Goal: Task Accomplishment & Management: Manage account settings

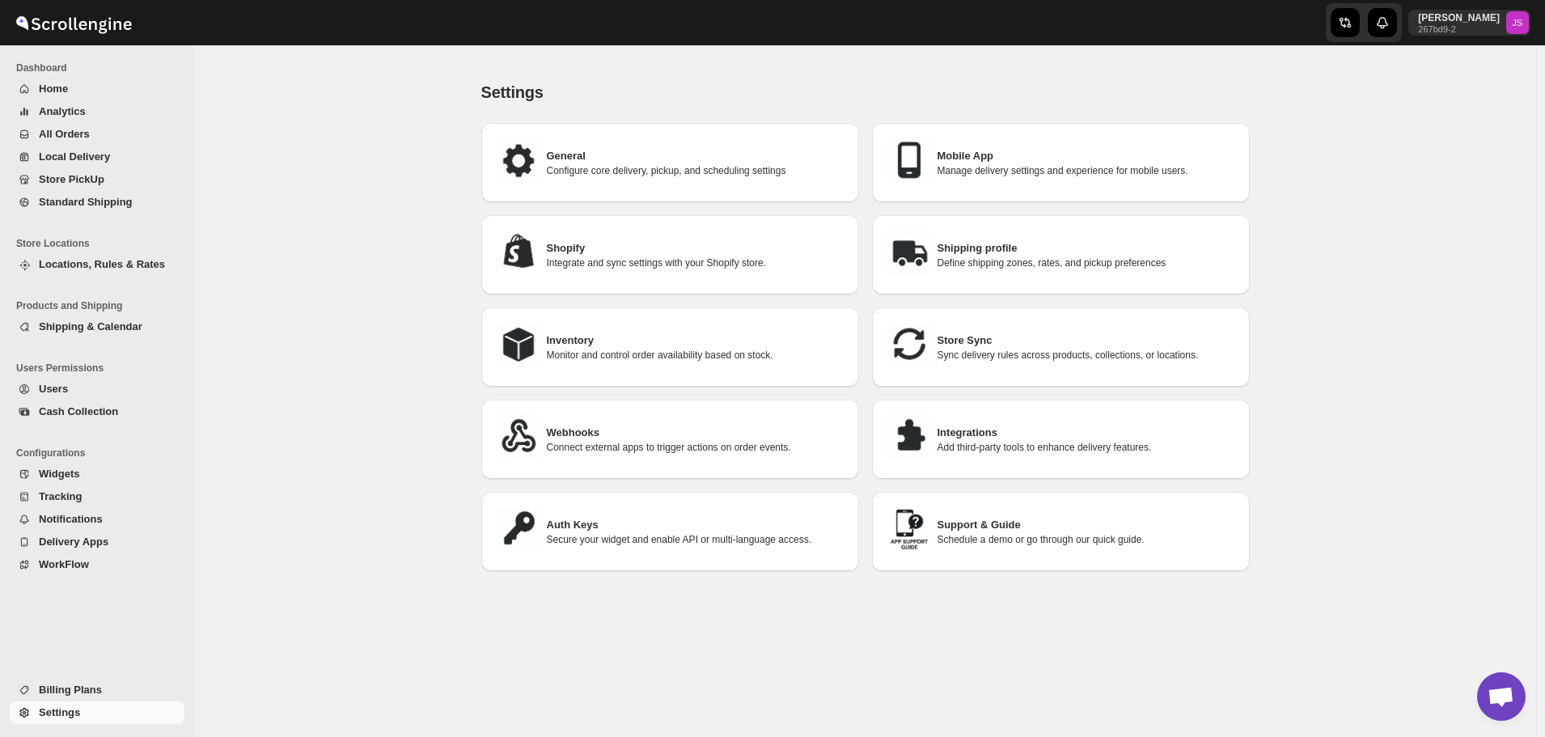
click at [360, 176] on div "Settings. This page is ready Settings General Configure core delivery, pickup, …" at bounding box center [865, 407] width 1342 height 692
click at [1065, 434] on h3 "Integrations" at bounding box center [1086, 433] width 299 height 16
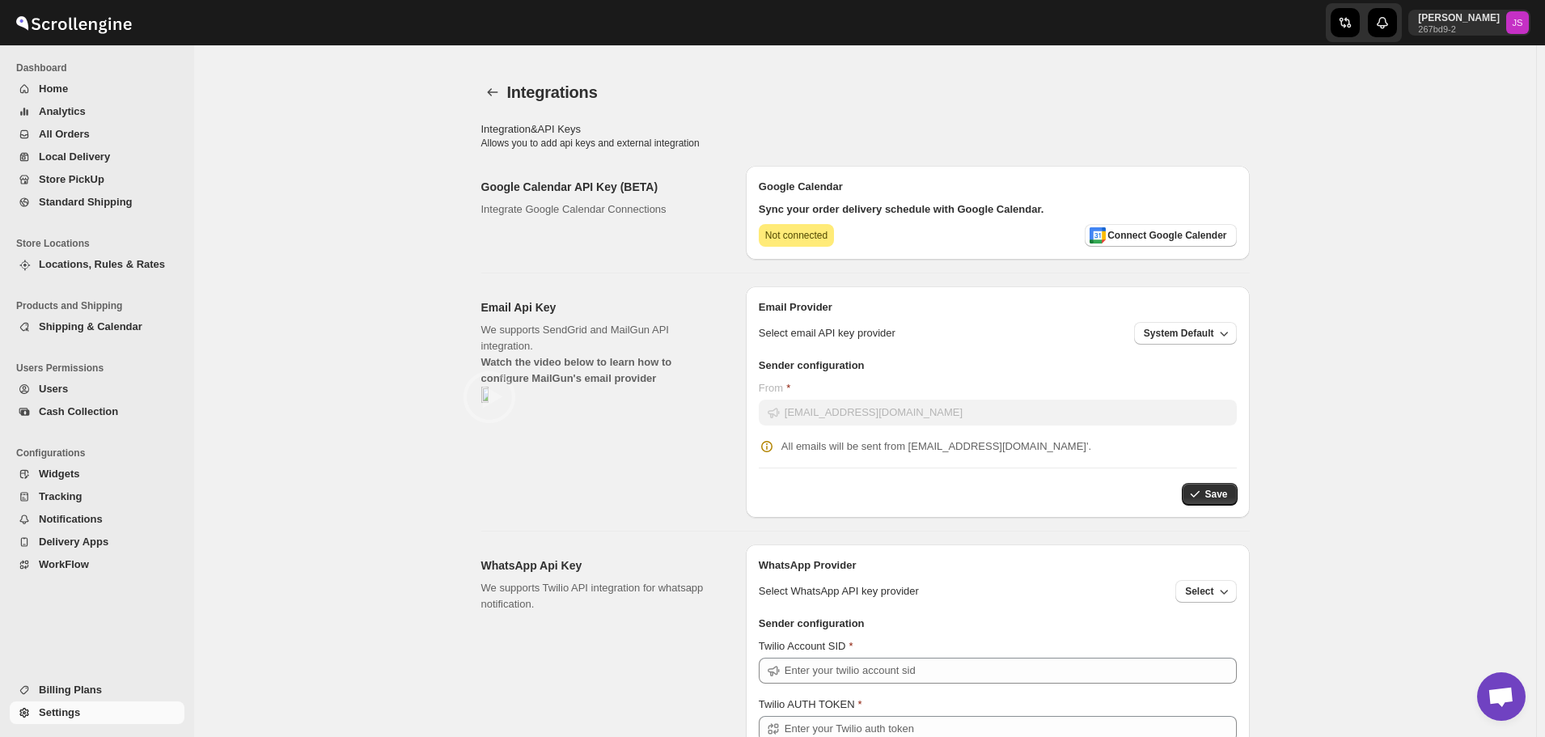
click at [1177, 323] on button "System Default" at bounding box center [1185, 333] width 103 height 23
click at [1360, 324] on div "Integrations. This page is ready Integrations Integration & API Keys Allows you…" at bounding box center [865, 583] width 1342 height 1045
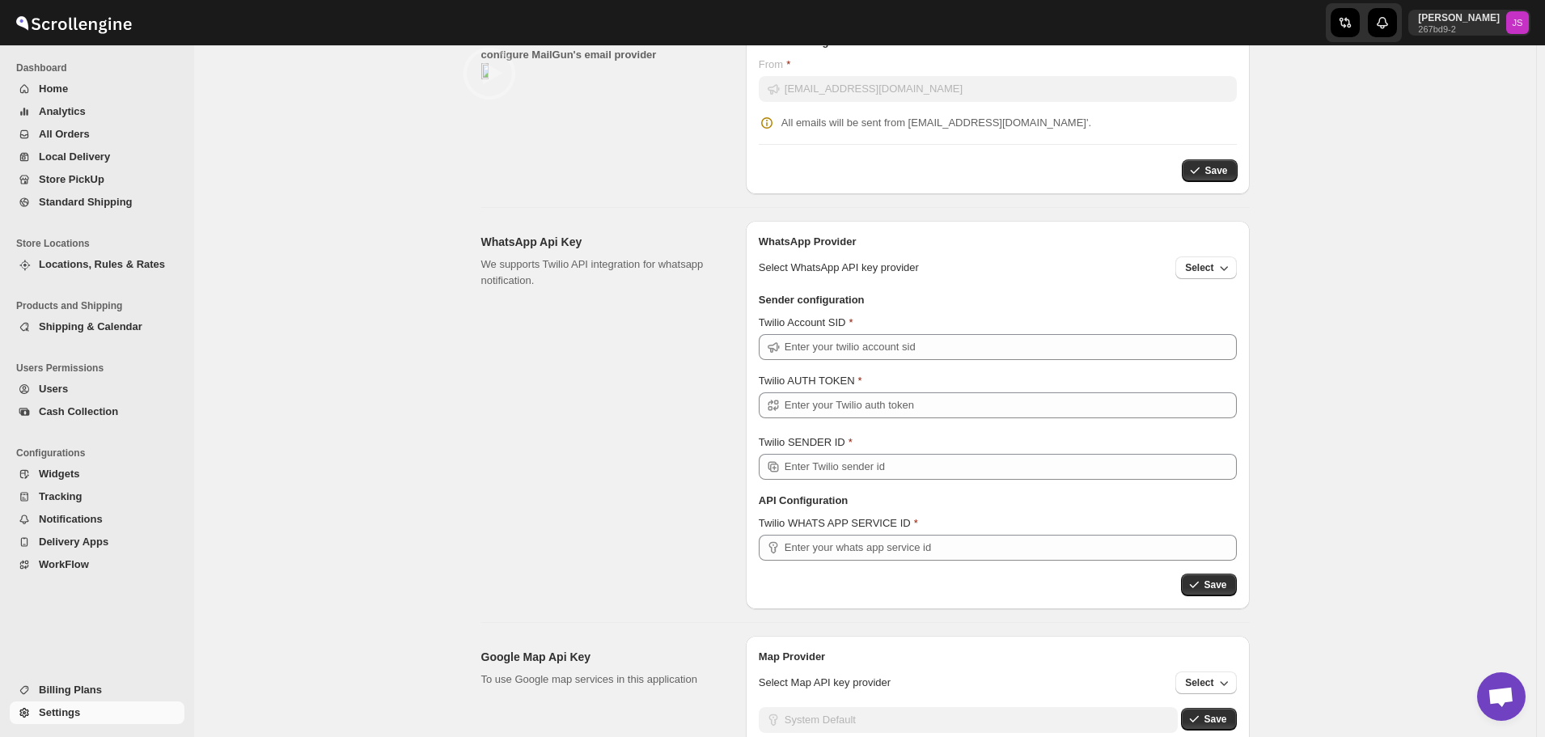
click at [1218, 284] on div "WhatsApp Provider Select WhatsApp API key provider Select" at bounding box center [998, 253] width 504 height 65
click at [1221, 266] on button "Select" at bounding box center [1205, 267] width 61 height 23
click at [1218, 266] on button "Select" at bounding box center [1205, 267] width 61 height 23
click at [1306, 299] on div "Integrations. This page is ready Integrations Integration & API Keys Allows you…" at bounding box center [865, 260] width 1342 height 1045
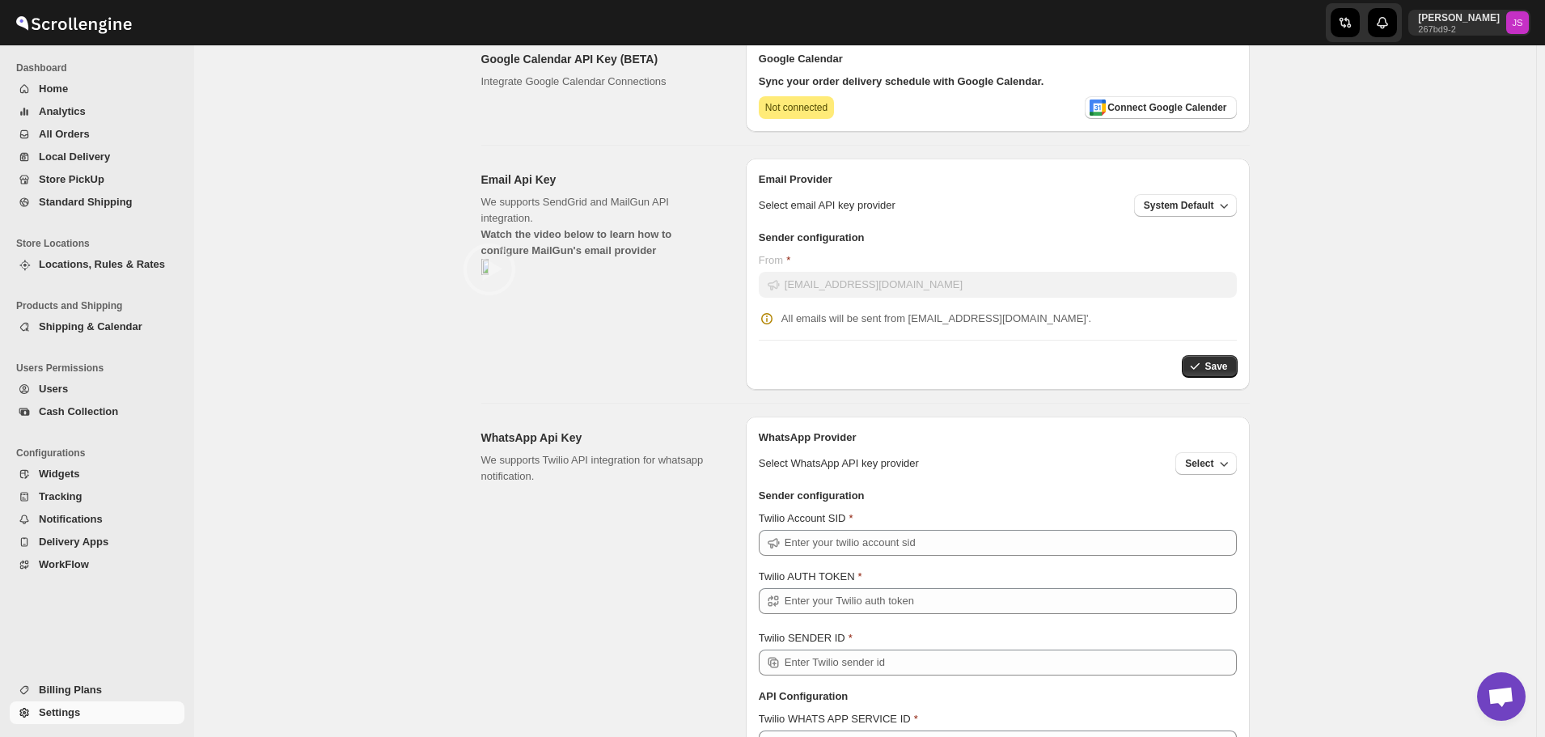
scroll to position [0, 0]
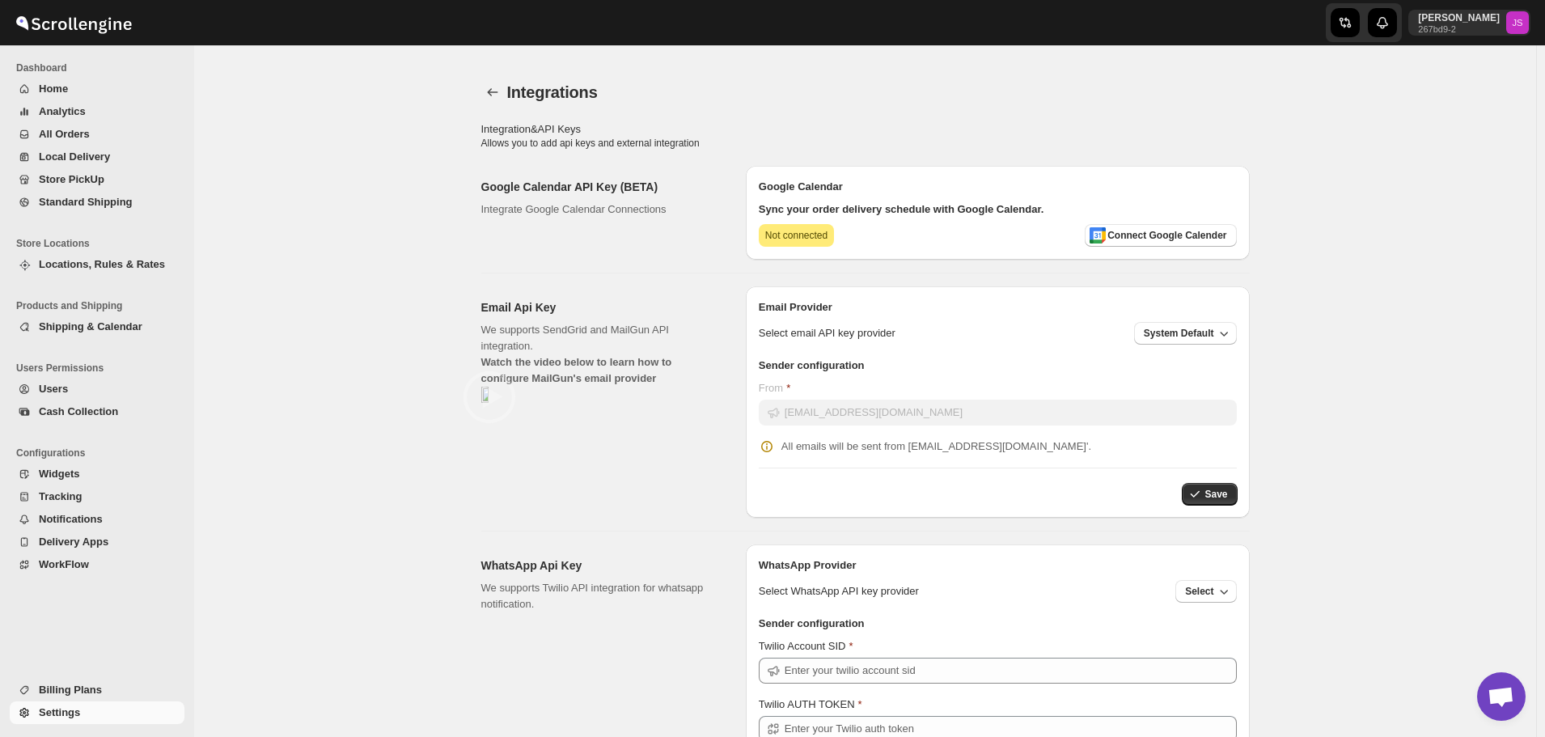
click at [487, 85] on button "back" at bounding box center [492, 92] width 23 height 23
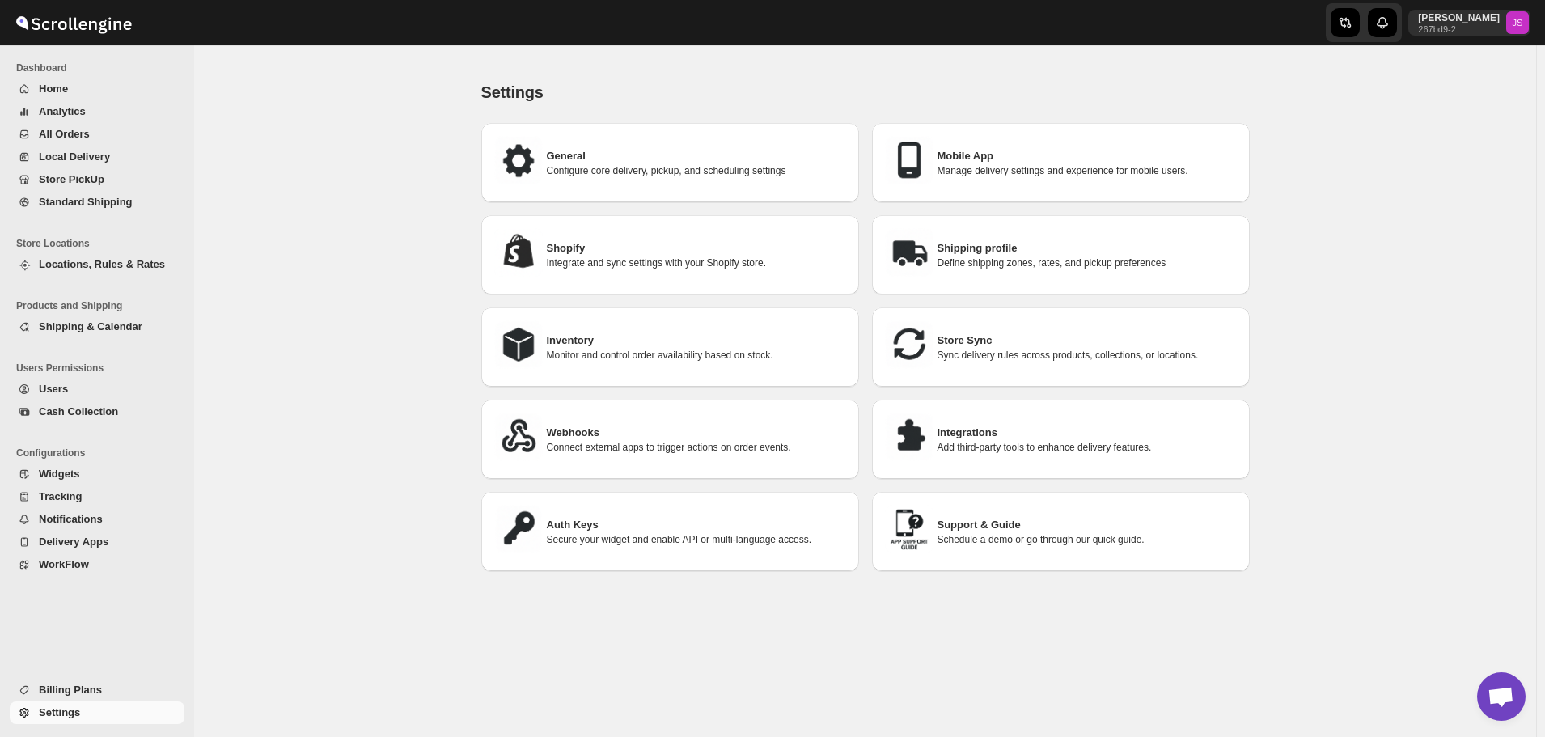
click at [721, 254] on h3 "Shopify" at bounding box center [696, 248] width 299 height 16
select select "SHIPMENT_DELIVERED"
select select "ALL"
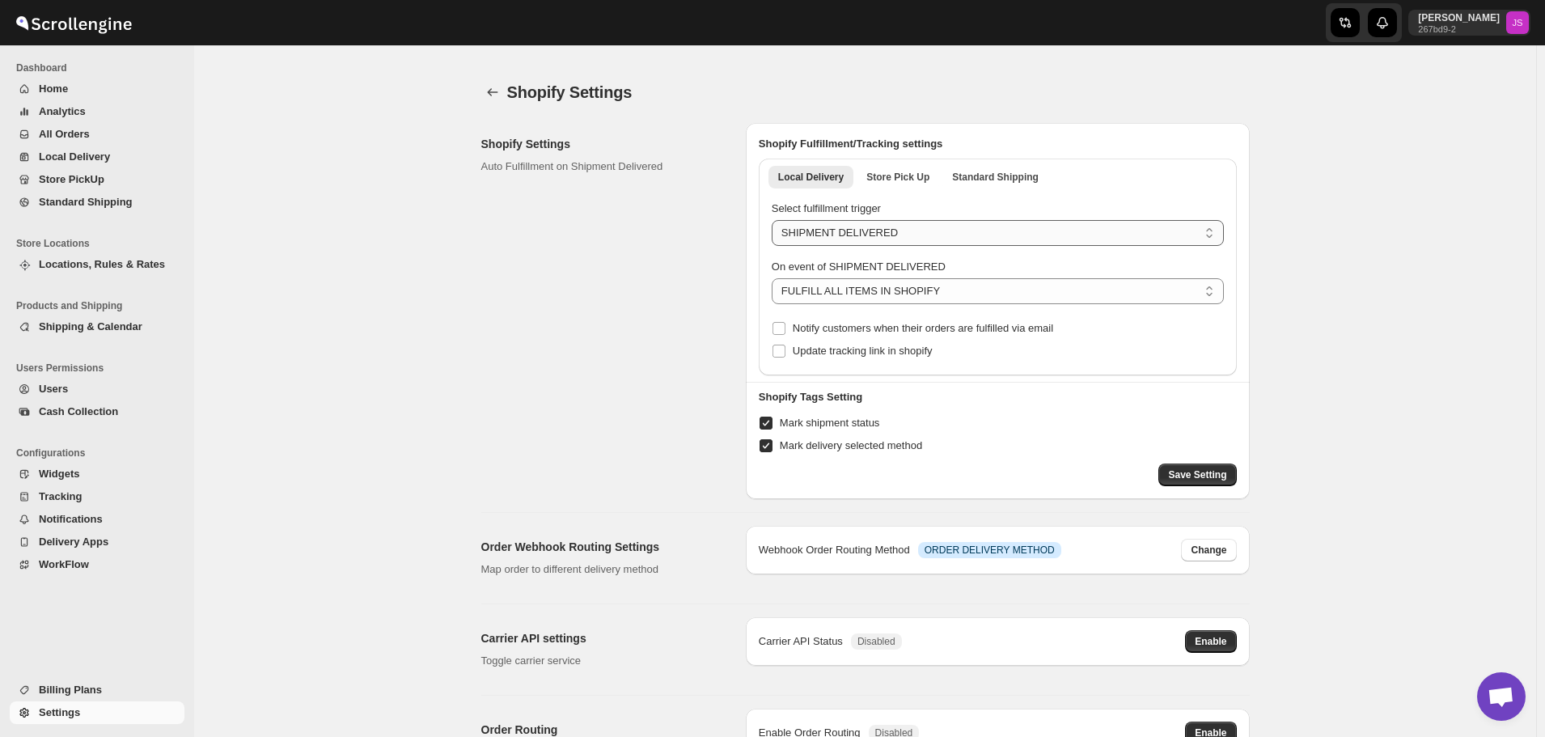
click at [1104, 228] on select "ROUTE CREATED ROUTE LIVE SHIPMENT PICKED UP SHIPMENT OUT FOR DELIVERY SHIPMENT …" at bounding box center [998, 233] width 452 height 26
click at [1101, 230] on select "ROUTE CREATED ROUTE LIVE SHIPMENT PICKED UP SHIPMENT OUT FOR DELIVERY SHIPMENT …" at bounding box center [998, 233] width 452 height 26
click at [1192, 291] on select "DO NOTHING FULFILL ALL ITEMS IN SHOPIFY FULFILL ONLY PICKED ITEMS IN SHOPIFY FU…" at bounding box center [998, 291] width 452 height 26
click at [1476, 266] on div "Shopify Settings. This page is ready Shopify Settings Shopify Settings Auto Ful…" at bounding box center [865, 641] width 1342 height 1161
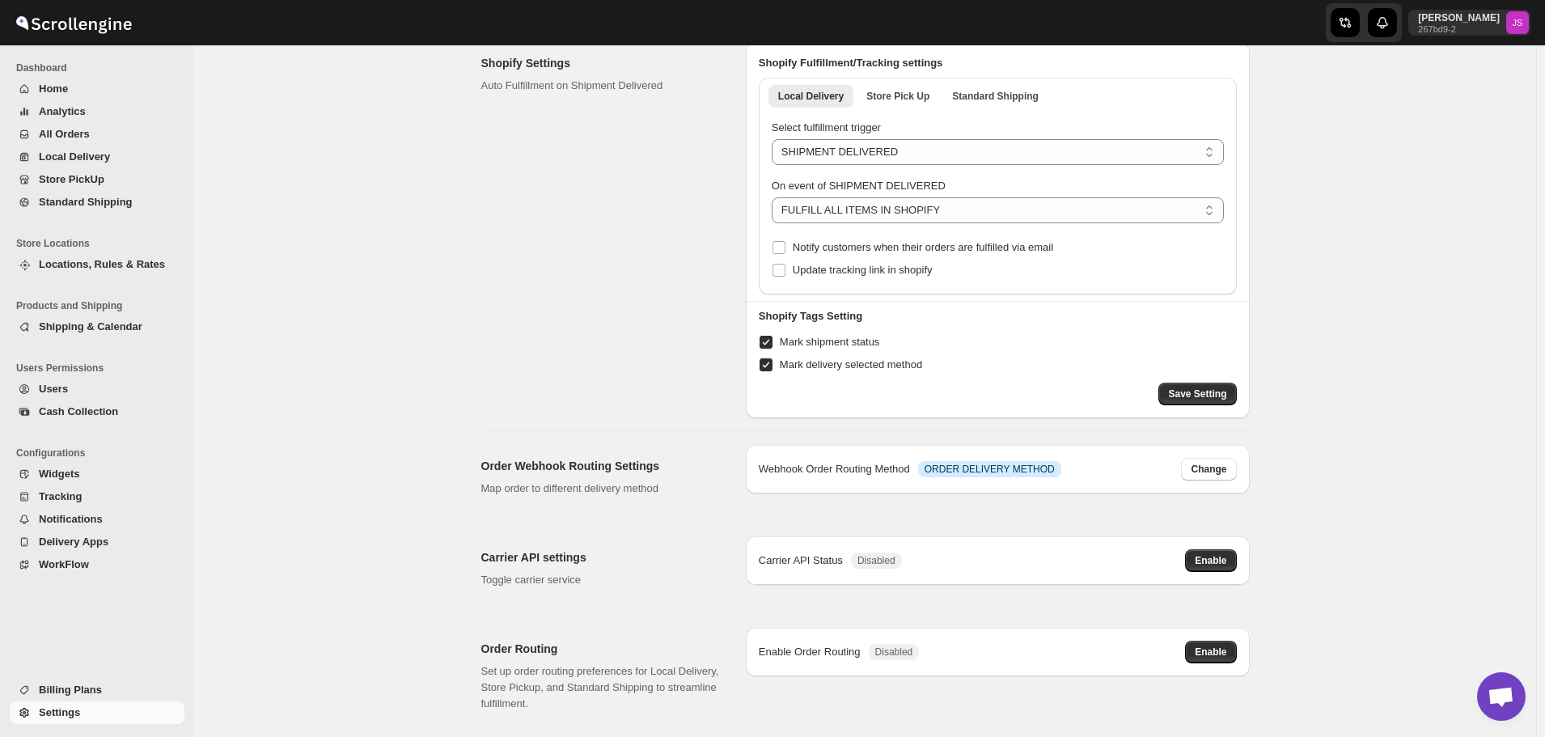
scroll to position [162, 0]
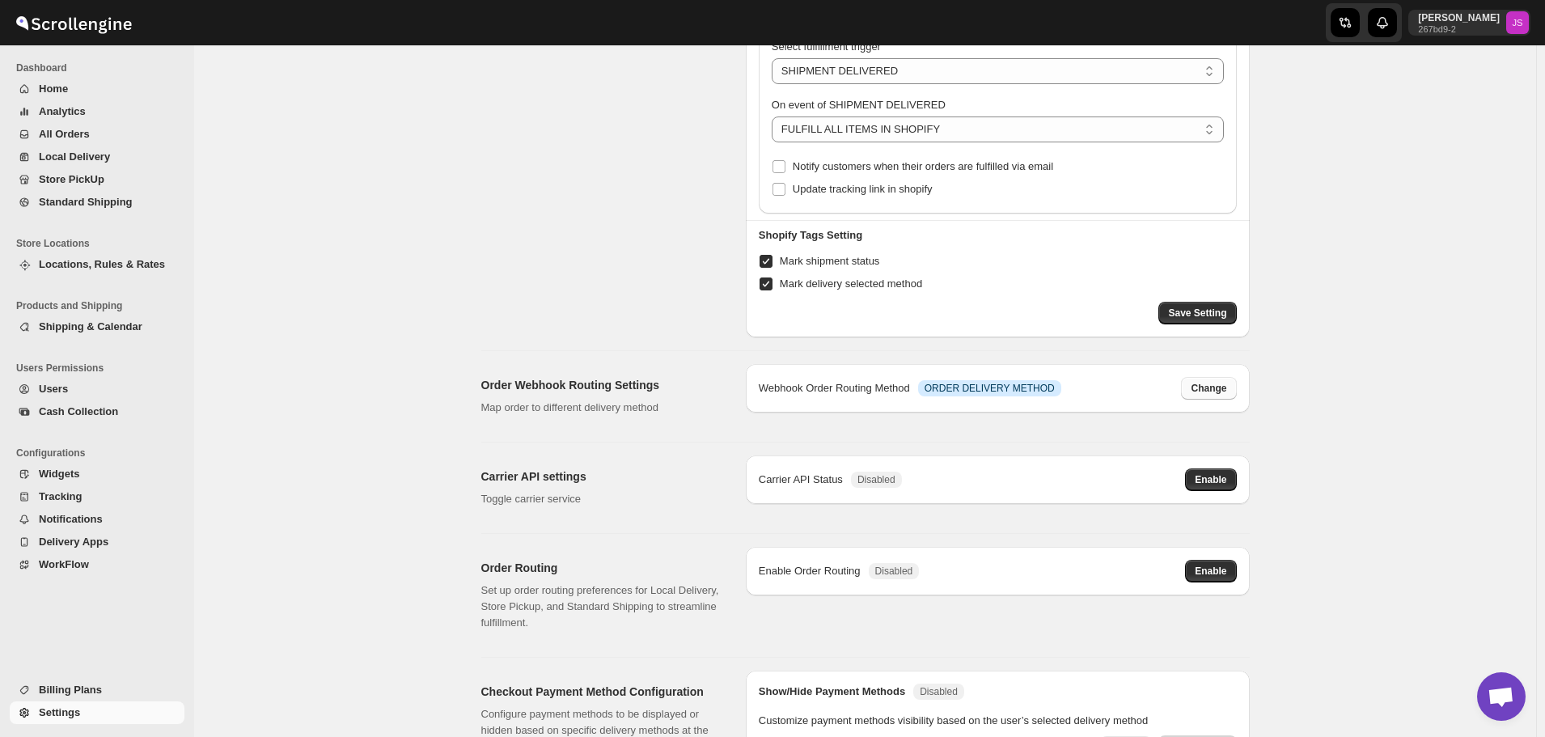
click at [1221, 391] on span "Change" at bounding box center [1209, 388] width 36 height 13
select select "LOCAL"
select select "RETAIL"
select select "PICK_UP"
select select "STORE_PICKUP"
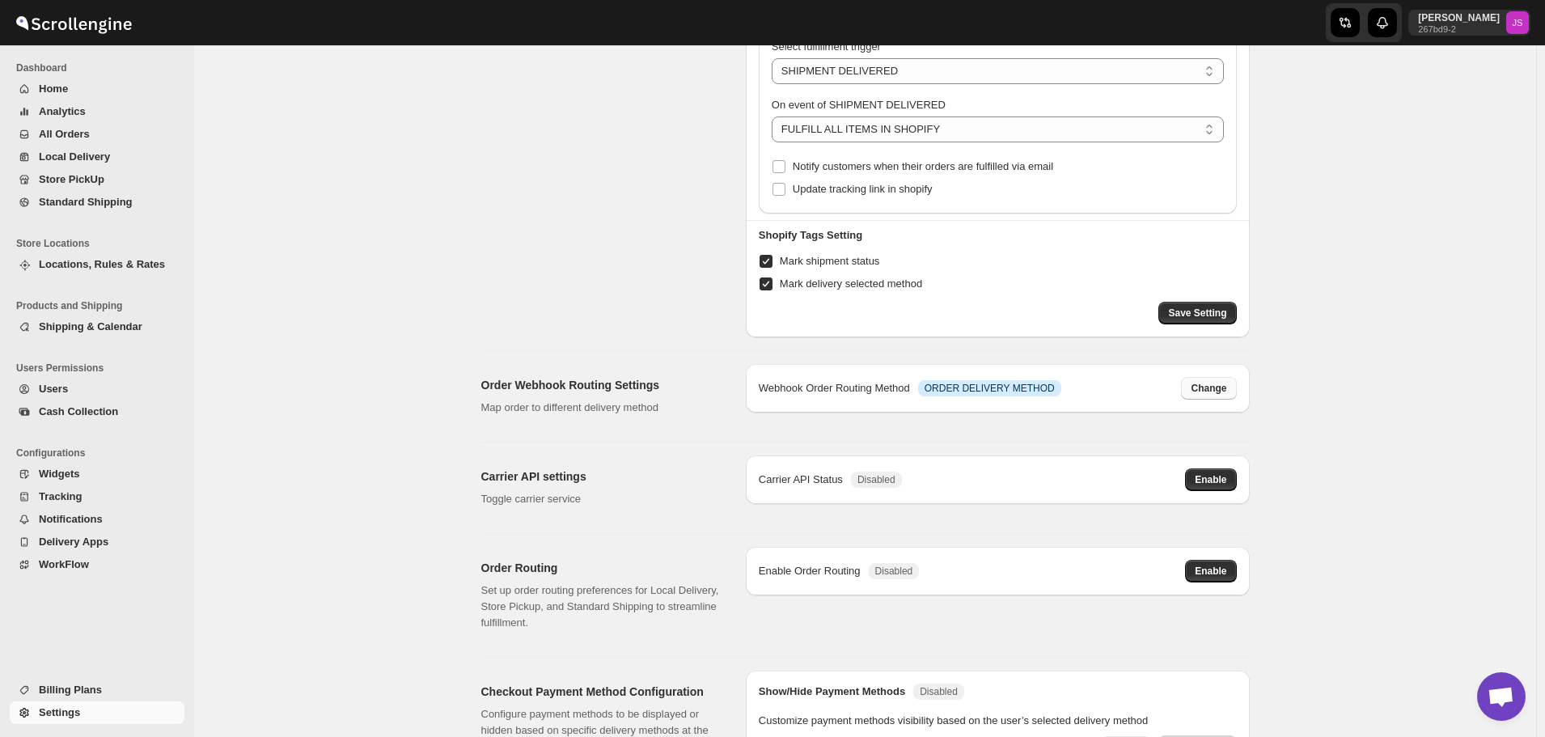
select select "PICKUP_POINT"
select select "STORE_PICKUP"
select select "STANDARD_SHIPPING"
select select "NONE"
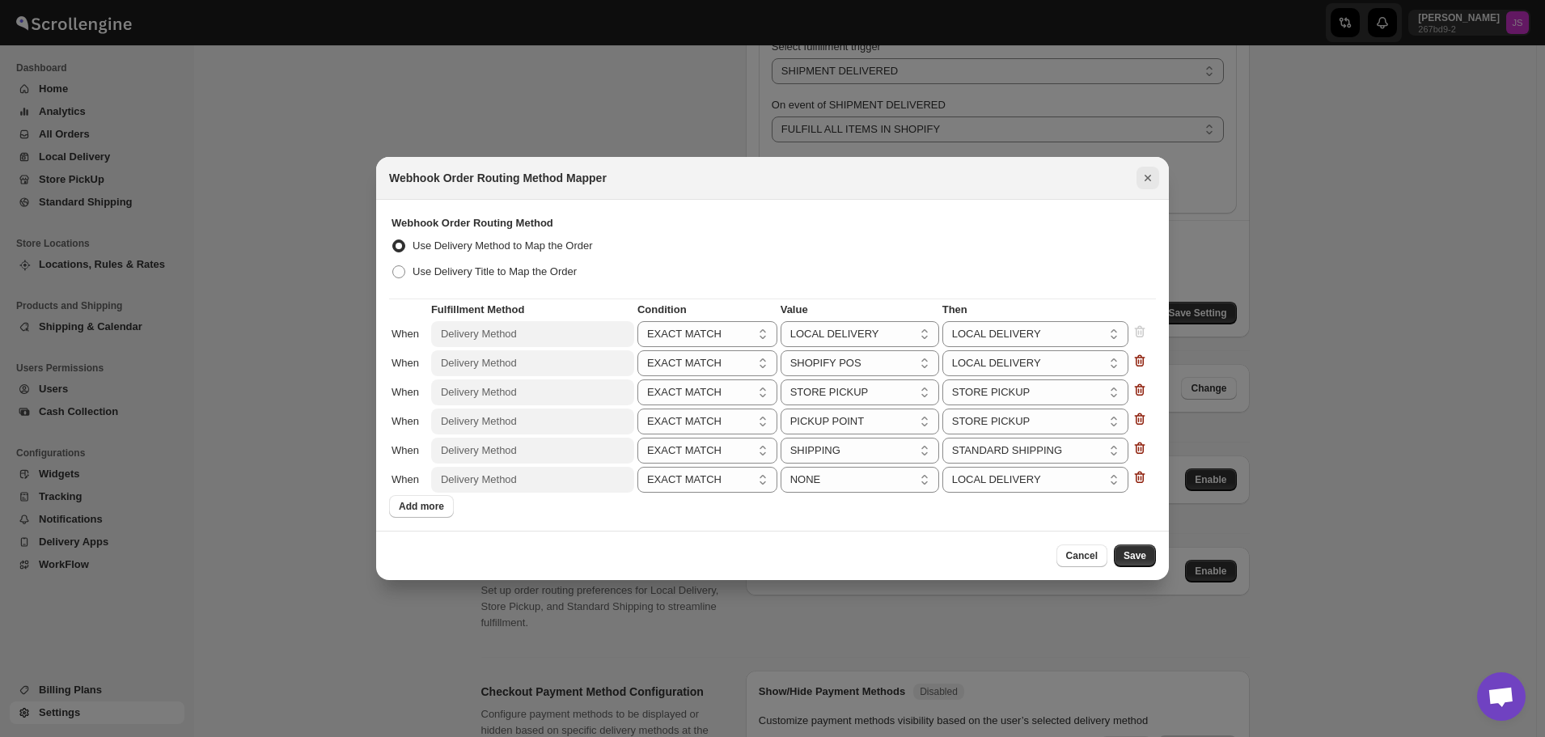
click at [1146, 178] on icon "Close" at bounding box center [1148, 178] width 16 height 16
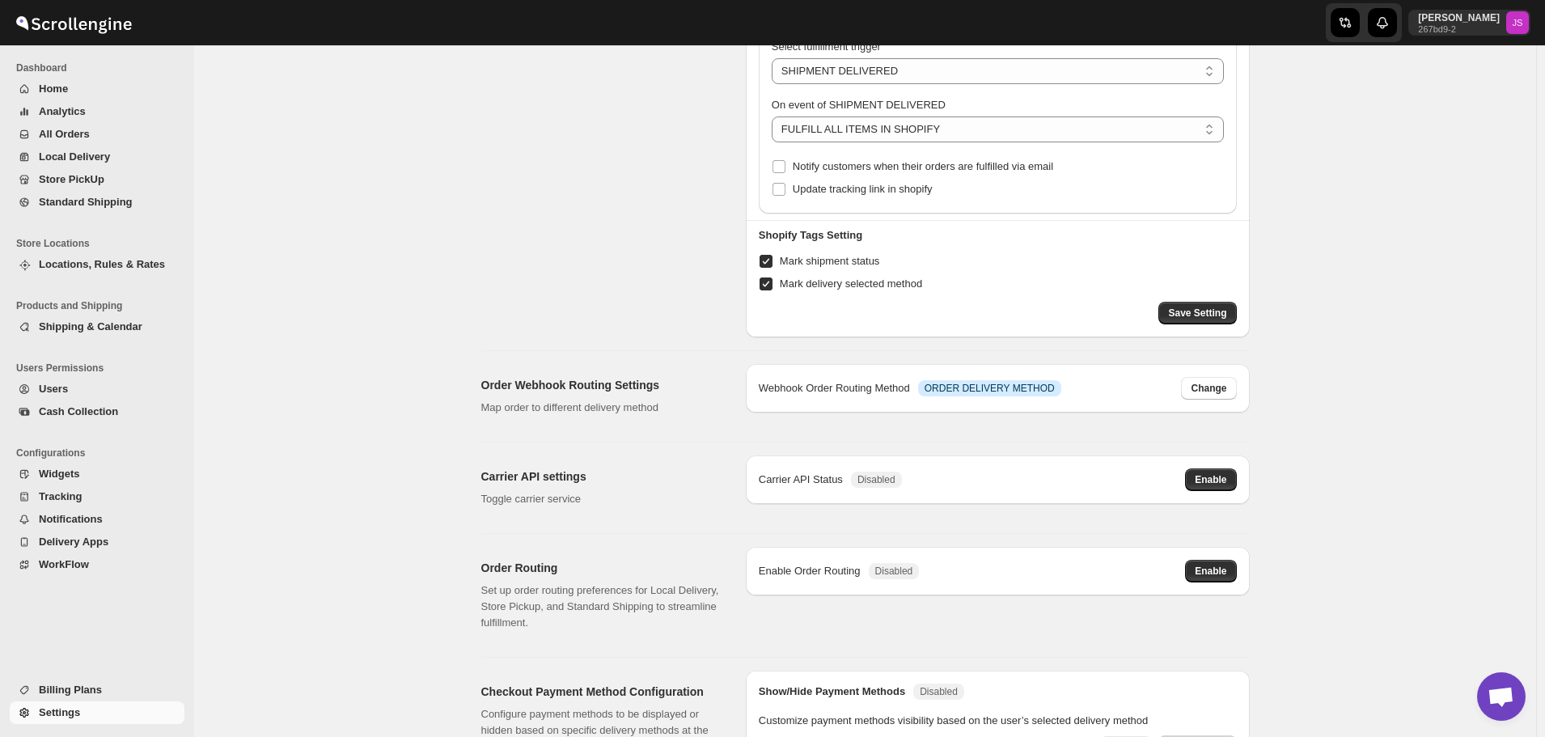
scroll to position [404, 0]
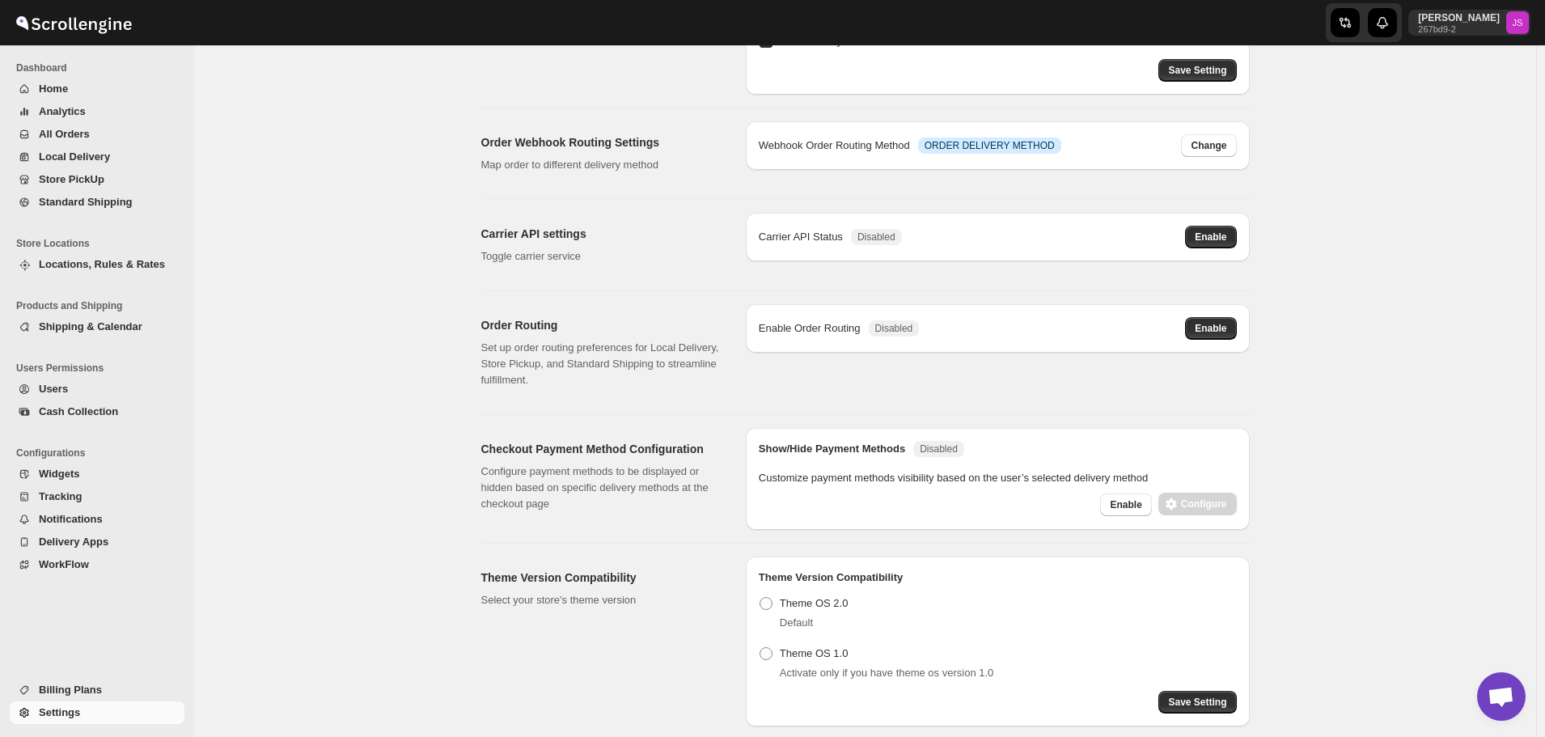
drag, startPoint x: 1203, startPoint y: 241, endPoint x: 1210, endPoint y: 234, distance: 10.3
click at [1204, 238] on span "Enable" at bounding box center [1211, 237] width 32 height 13
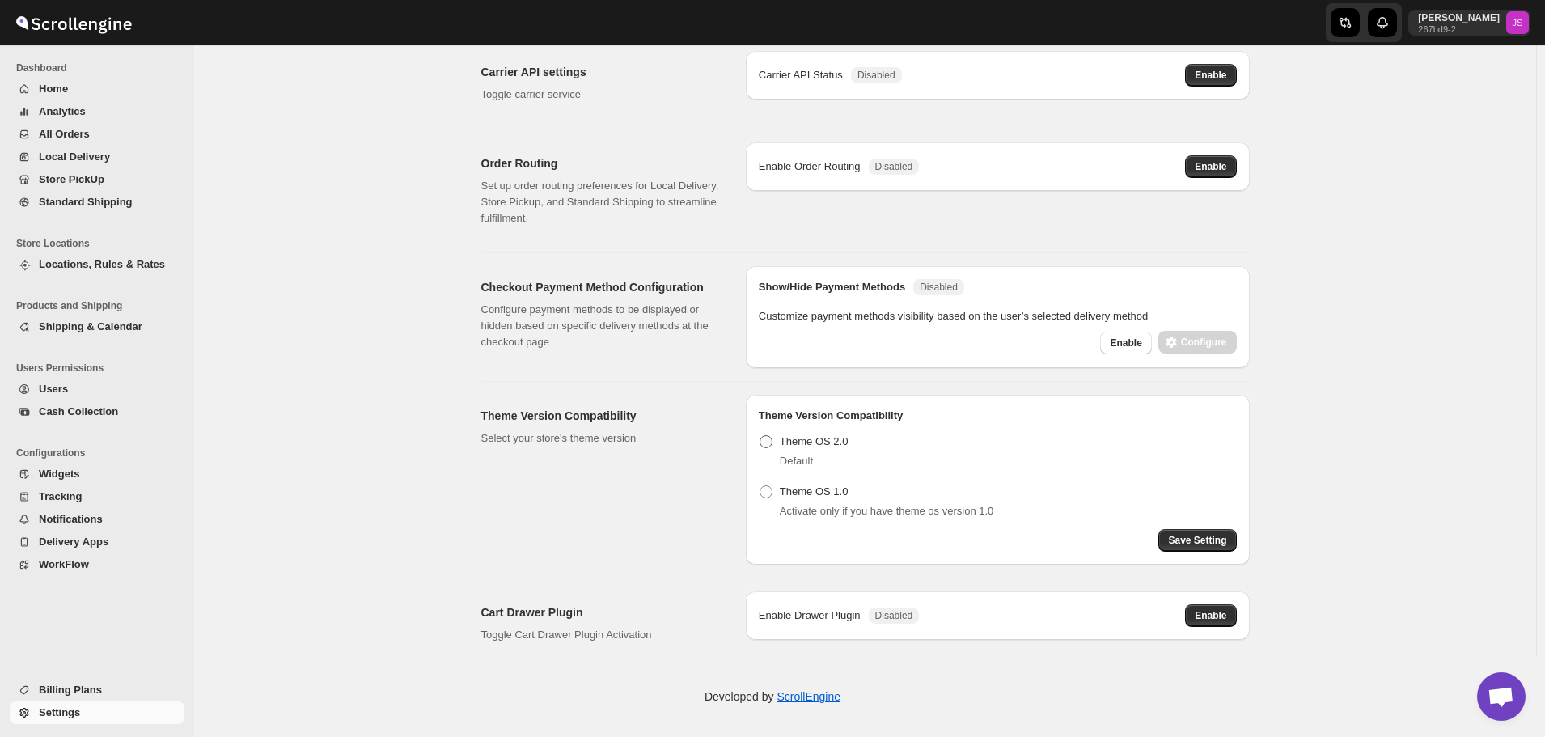
click at [823, 444] on span "Theme OS 2.0" at bounding box center [814, 441] width 69 height 12
click at [760, 436] on input "Theme OS 2.0" at bounding box center [760, 435] width 1 height 1
radio input "true"
click at [1213, 541] on span "Save Setting" at bounding box center [1197, 540] width 58 height 13
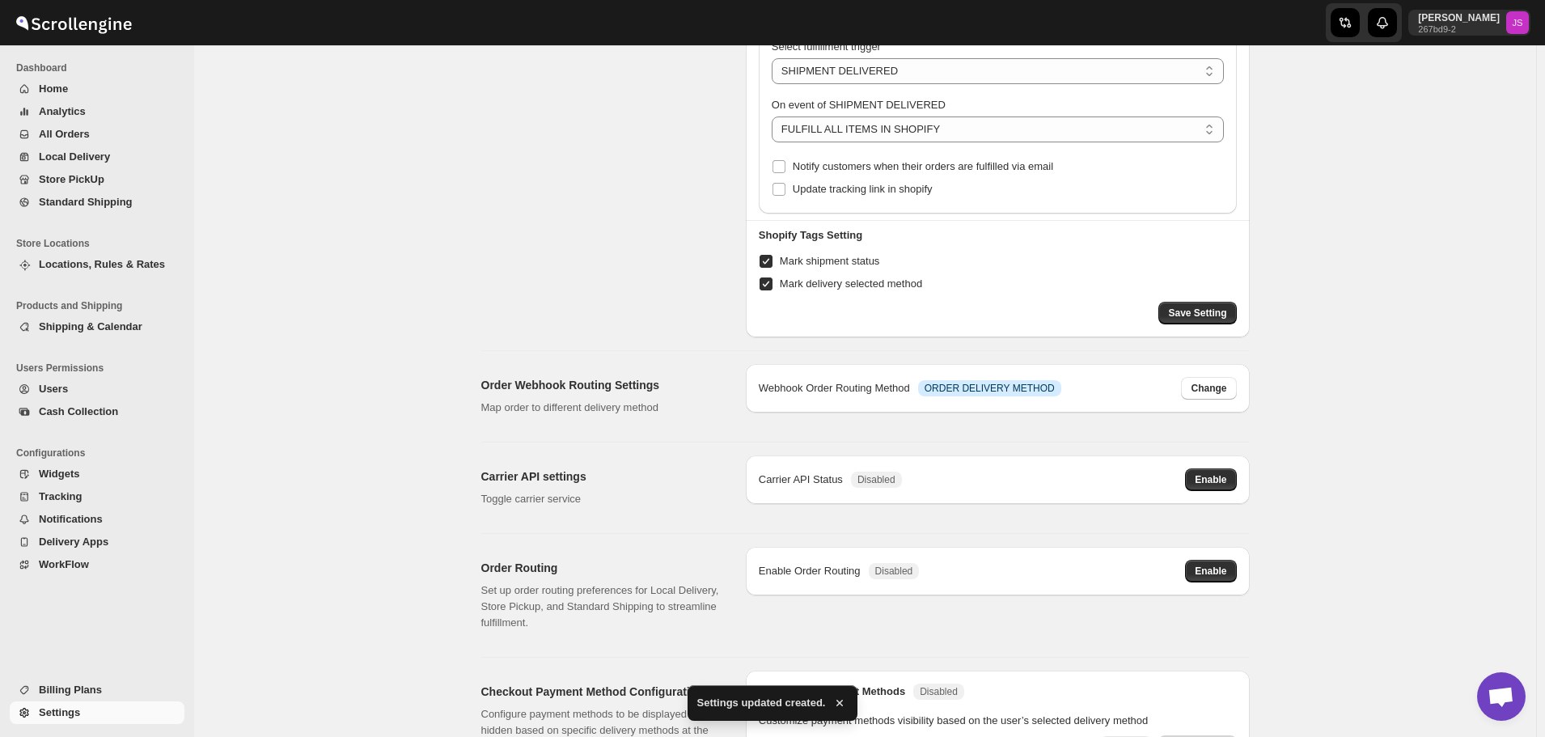
scroll to position [0, 0]
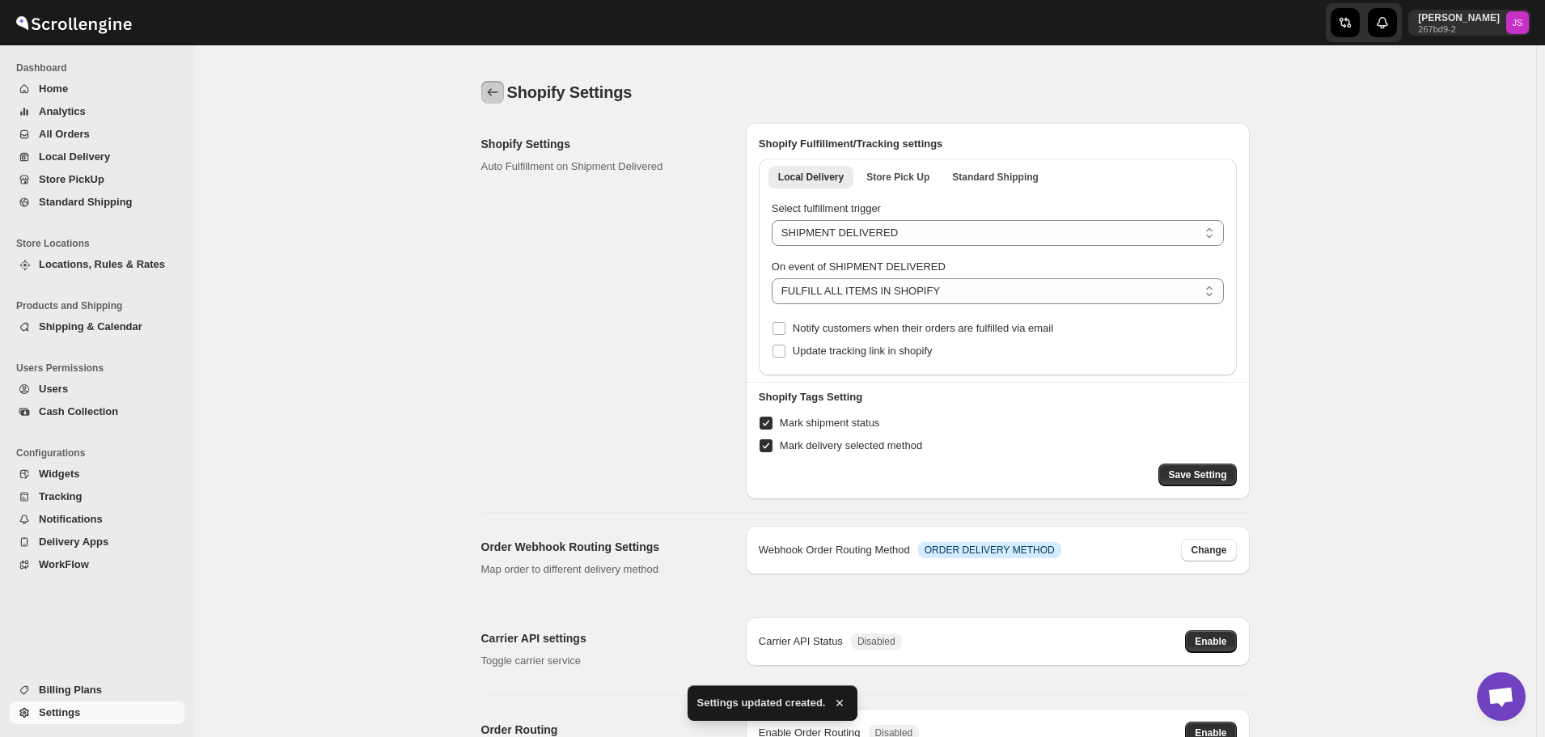
click at [500, 98] on icon "back" at bounding box center [493, 92] width 16 height 16
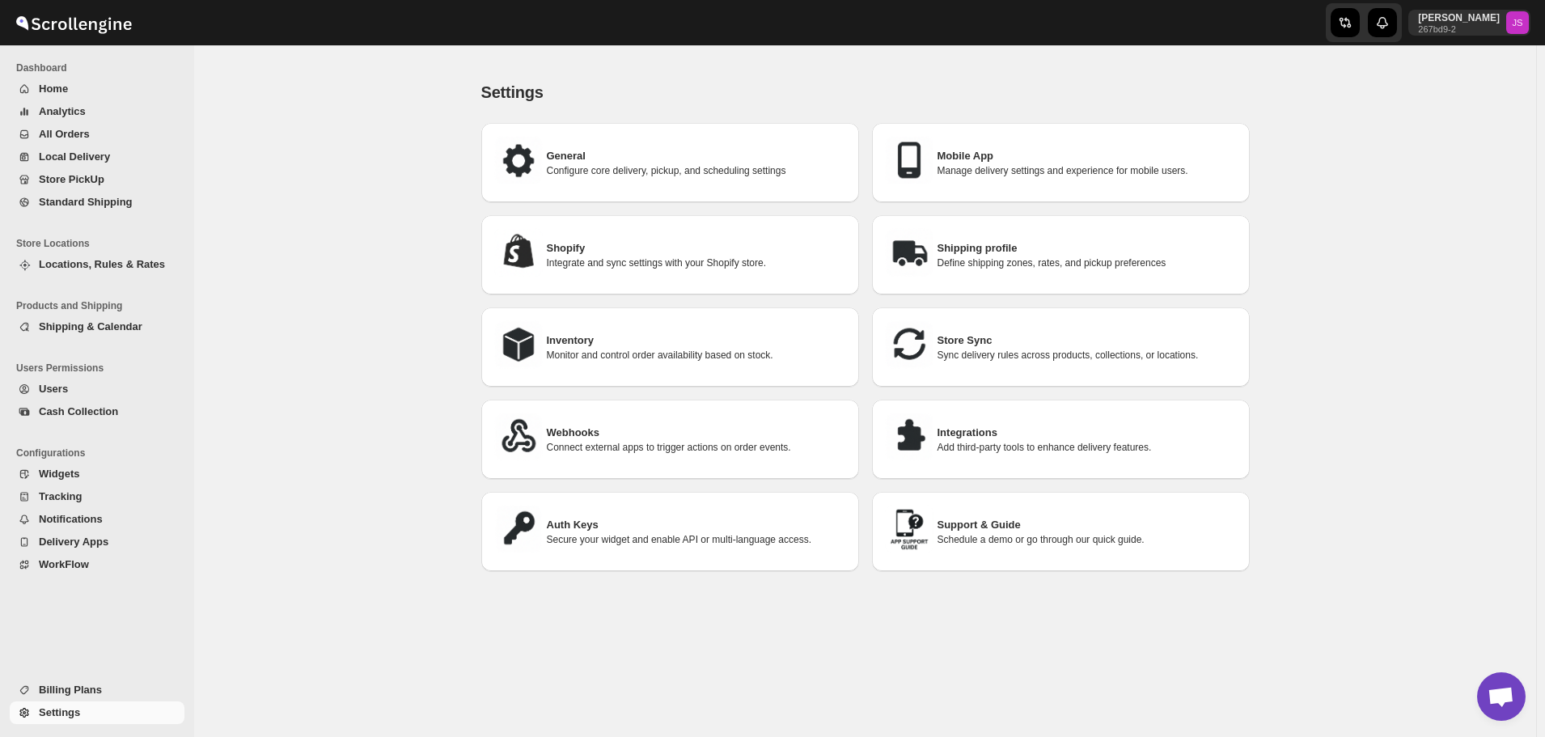
click at [726, 157] on h3 "General" at bounding box center [696, 156] width 299 height 16
select select "SHOPIFY_DEFAULT"
select select "a"
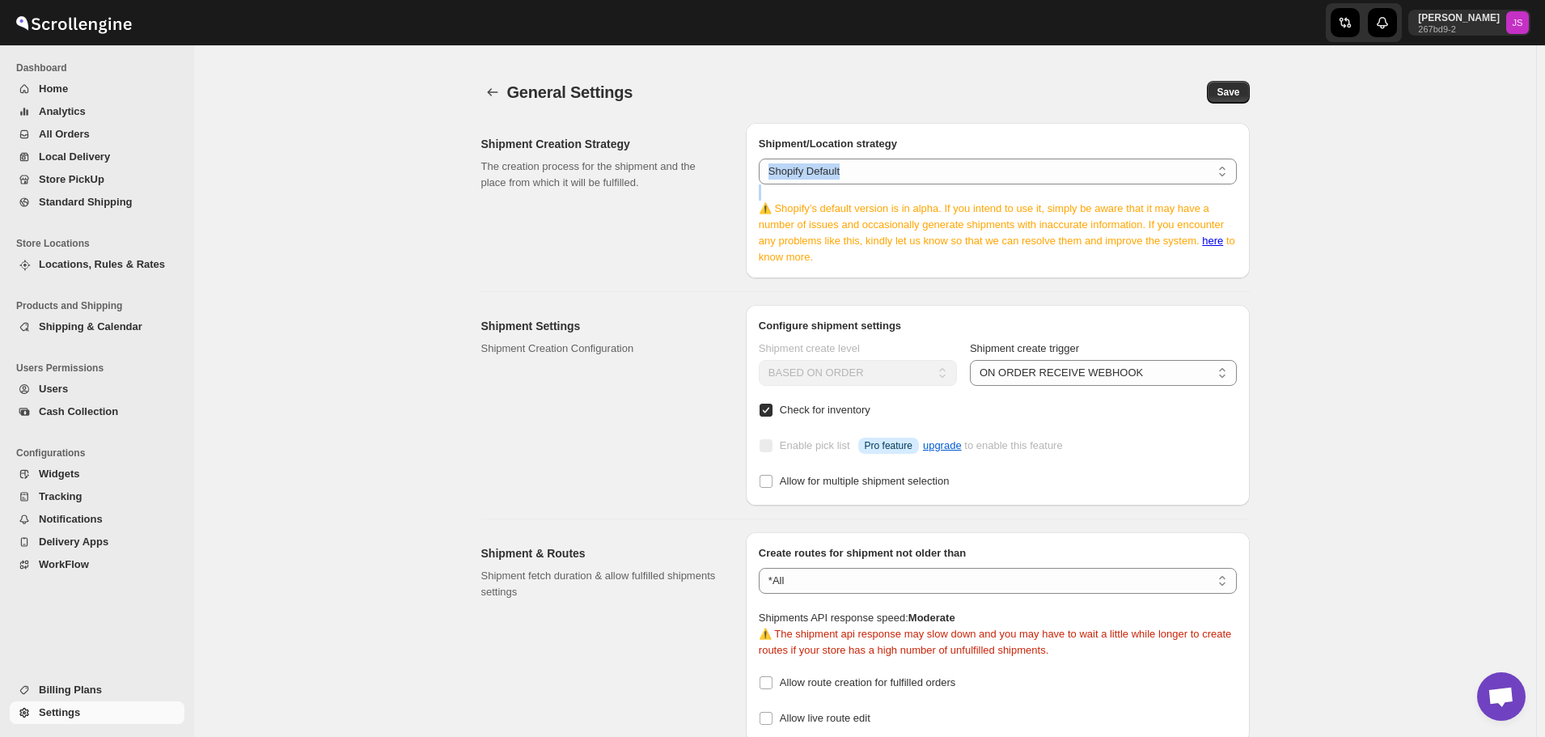
click at [1159, 184] on p "⚠️ Shopify’s default version is in alpha. If you intend to use it, simply be aw…" at bounding box center [998, 224] width 478 height 81
click at [1157, 178] on select "System Default (LMD) Shopify Default" at bounding box center [998, 172] width 478 height 26
click at [1332, 214] on div "General Settings. This page is ready General Settings Save Shipment Creation St…" at bounding box center [865, 407] width 1342 height 692
click at [499, 80] on div "General Settings. This page is ready General Settings Save" at bounding box center [865, 91] width 768 height 61
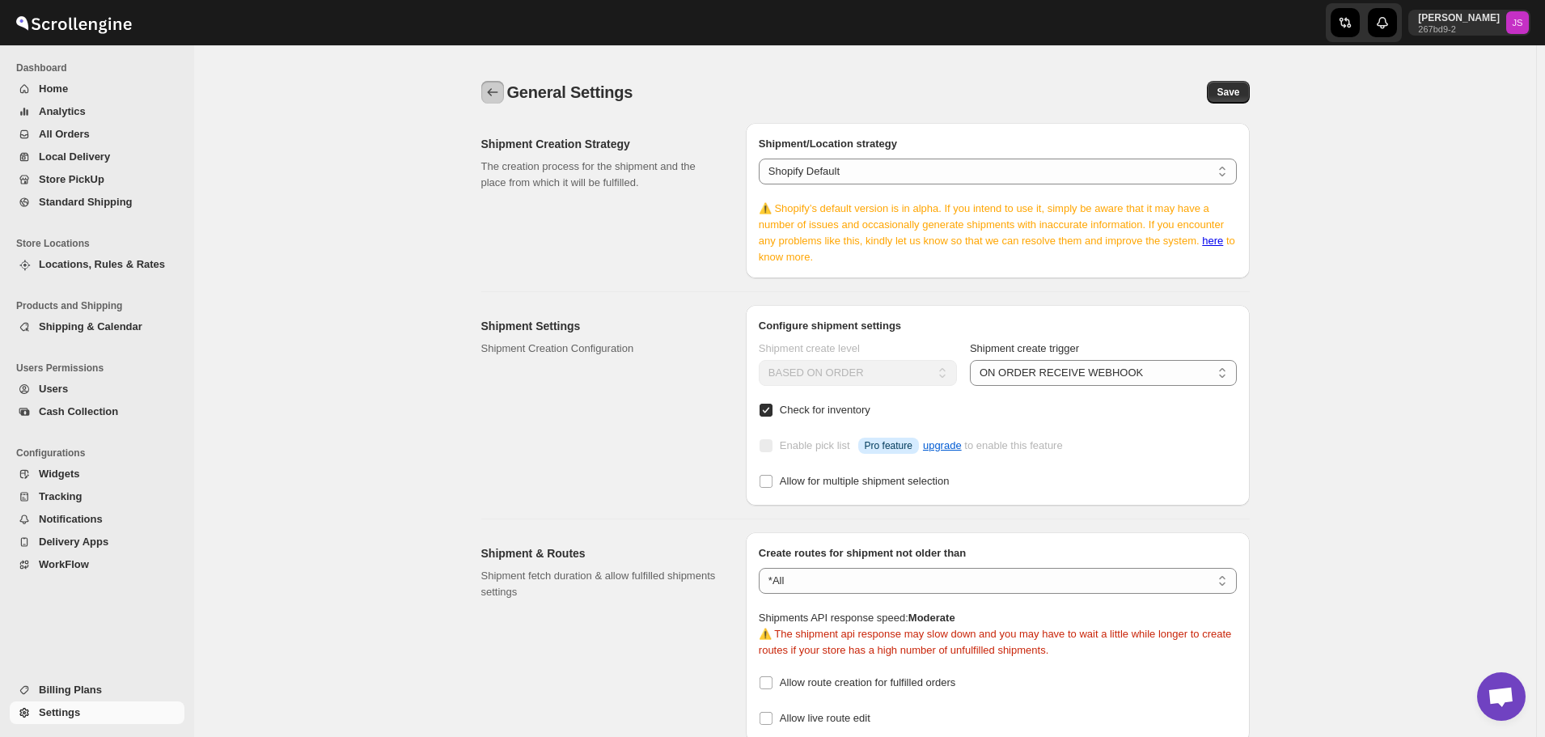
click at [500, 87] on icon "back" at bounding box center [493, 92] width 16 height 16
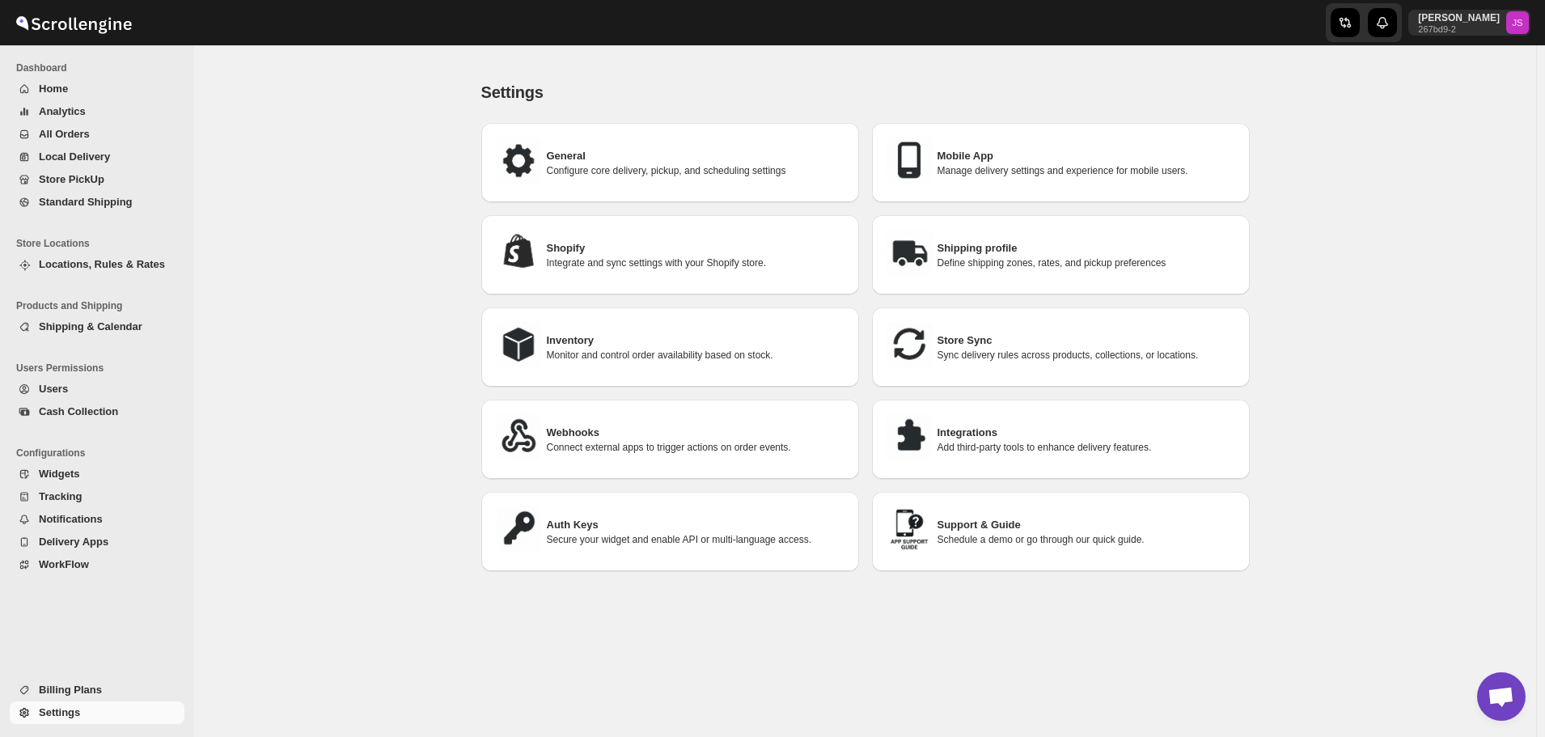
click at [420, 180] on div "Settings. This page is ready Settings General Configure core delivery, pickup, …" at bounding box center [865, 407] width 1342 height 692
click at [1431, 273] on div "Settings. This page is ready Settings General Configure core delivery, pickup, …" at bounding box center [865, 406] width 1342 height 692
